Goal: Navigation & Orientation: Find specific page/section

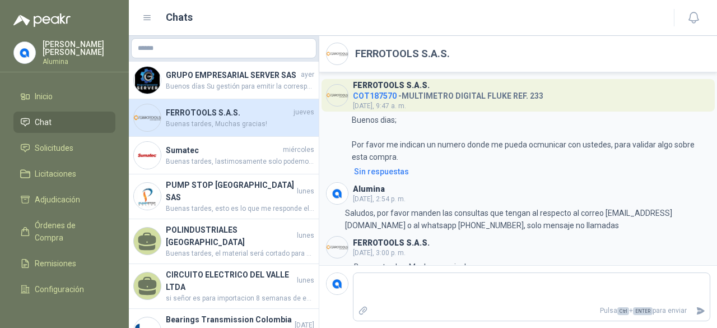
scroll to position [13, 0]
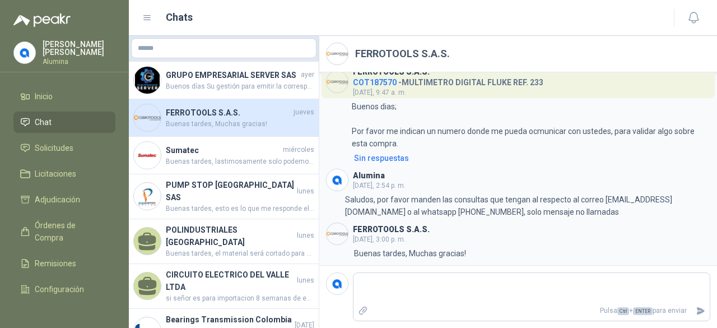
click at [50, 128] on link "Chat" at bounding box center [64, 122] width 102 height 21
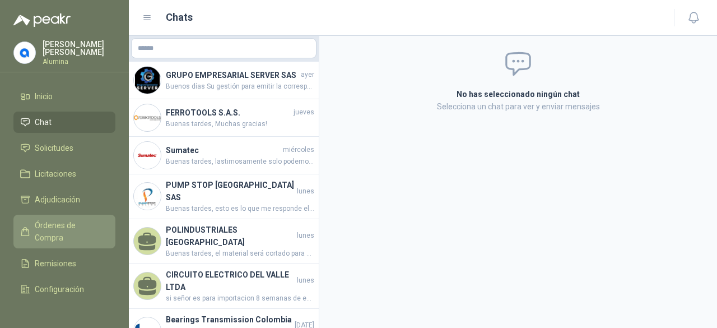
click at [59, 230] on span "Órdenes de Compra" at bounding box center [70, 231] width 70 height 25
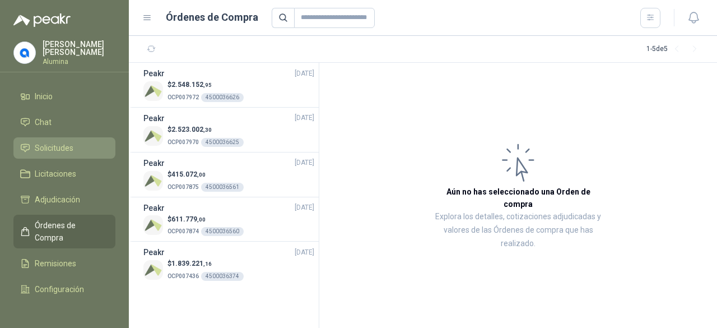
click at [67, 141] on link "Solicitudes" at bounding box center [64, 147] width 102 height 21
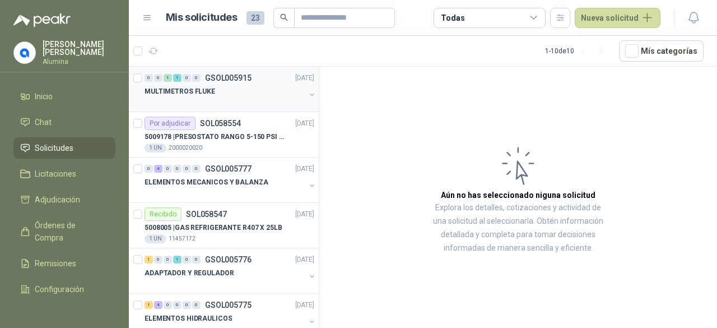
click at [308, 91] on button "button" at bounding box center [312, 94] width 9 height 9
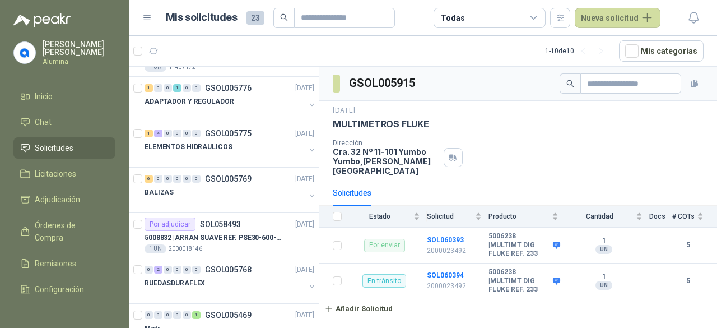
scroll to position [293, 0]
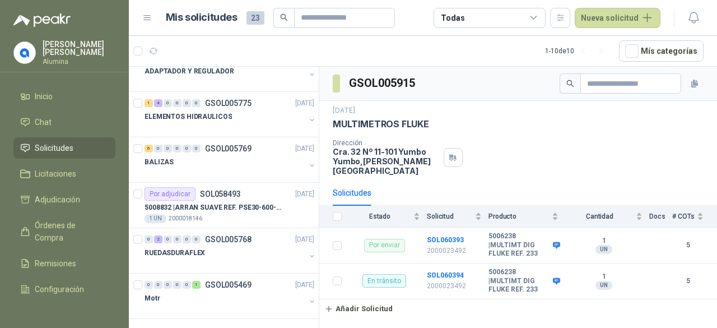
click at [80, 50] on p "[PERSON_NAME]" at bounding box center [79, 48] width 73 height 16
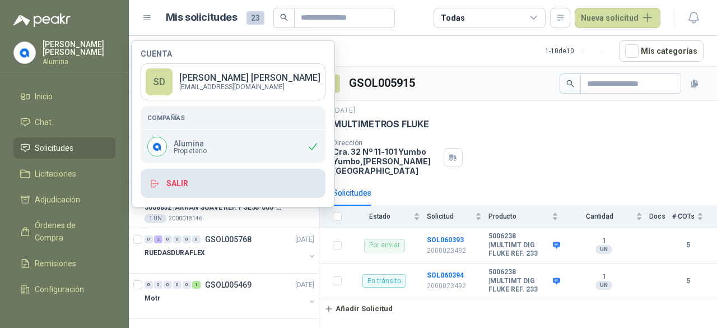
click at [196, 180] on button "Salir" at bounding box center [233, 183] width 185 height 29
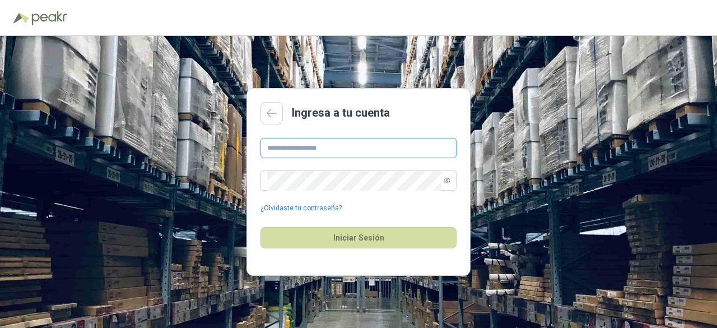
type input "**********"
